Goal: Transaction & Acquisition: Purchase product/service

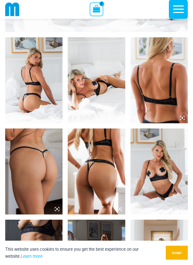
click at [42, 176] on img at bounding box center [33, 172] width 57 height 86
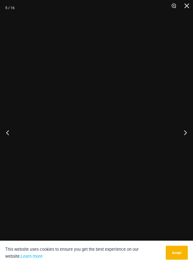
scroll to position [280, 0]
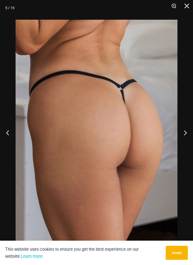
click at [184, 140] on button "Next" at bounding box center [183, 133] width 19 height 26
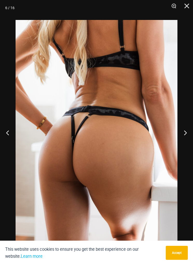
click at [188, 142] on button "Next" at bounding box center [183, 133] width 19 height 26
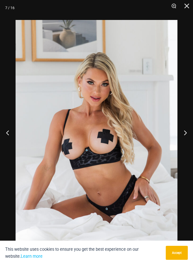
click at [183, 144] on button "Next" at bounding box center [183, 133] width 19 height 26
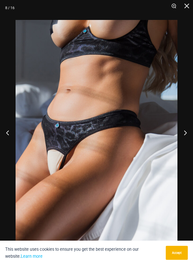
click at [184, 143] on button "Next" at bounding box center [183, 133] width 19 height 26
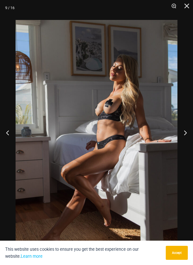
click at [184, 142] on button "Next" at bounding box center [183, 133] width 19 height 26
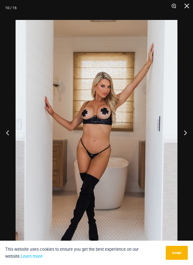
click at [183, 143] on button "Next" at bounding box center [183, 133] width 19 height 26
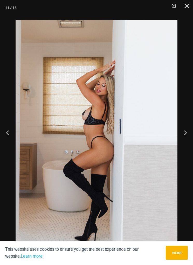
click at [184, 144] on button "Next" at bounding box center [183, 133] width 19 height 26
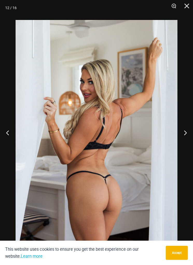
click at [183, 146] on button "Next" at bounding box center [183, 133] width 19 height 26
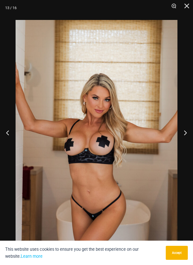
click at [182, 144] on button "Next" at bounding box center [183, 133] width 19 height 26
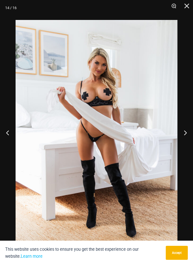
click at [184, 8] on button "Close" at bounding box center [184, 8] width 13 height 16
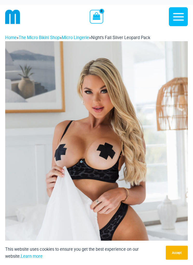
scroll to position [0, 0]
